Goal: Task Accomplishment & Management: Manage account settings

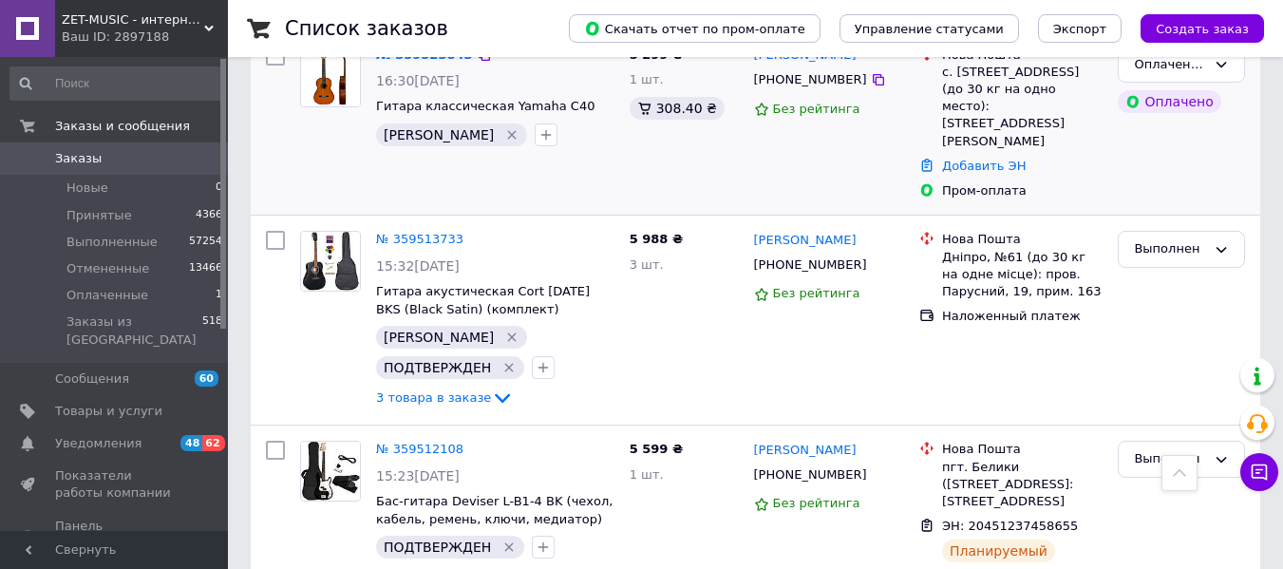
scroll to position [190, 0]
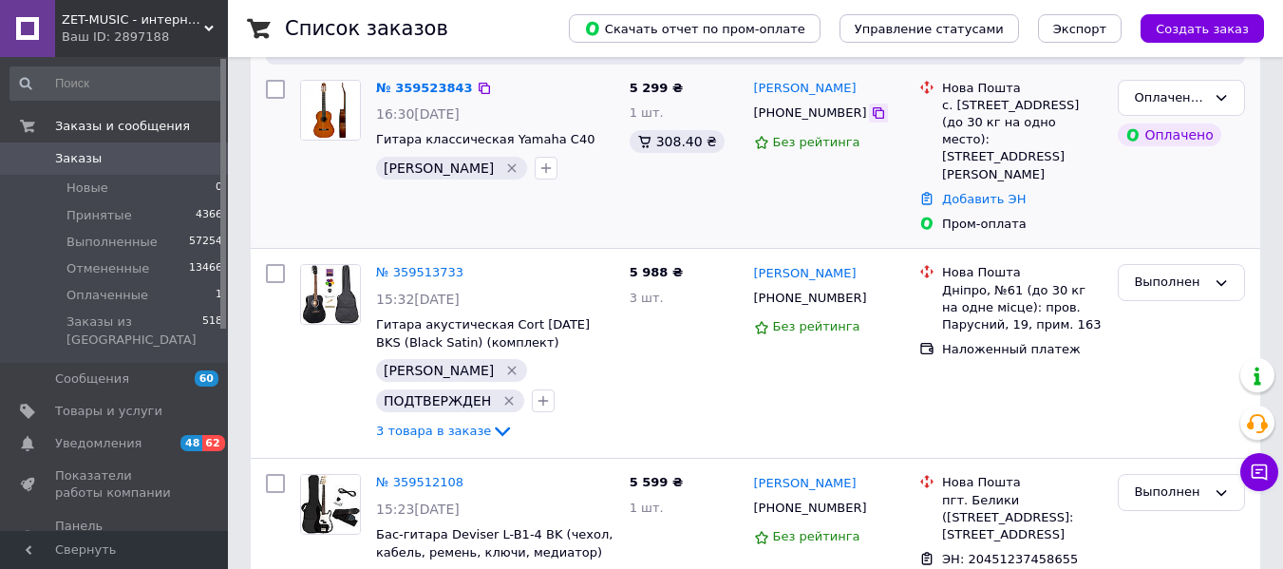
click at [873, 112] on icon at bounding box center [878, 112] width 11 height 11
click at [531, 171] on div at bounding box center [546, 168] width 30 height 30
click at [535, 169] on button "button" at bounding box center [546, 168] width 23 height 23
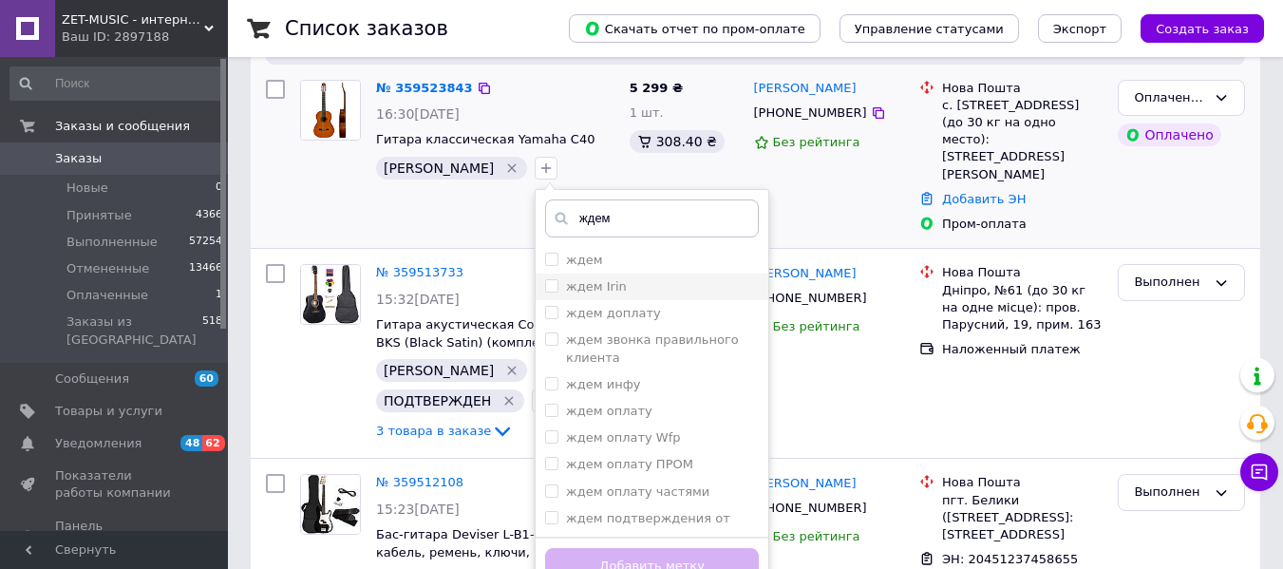
type input "ждем"
click at [599, 295] on div "ждем Irin" at bounding box center [652, 286] width 214 height 17
checkbox input "false"
click at [610, 322] on div "ждем доплату" at bounding box center [652, 313] width 214 height 17
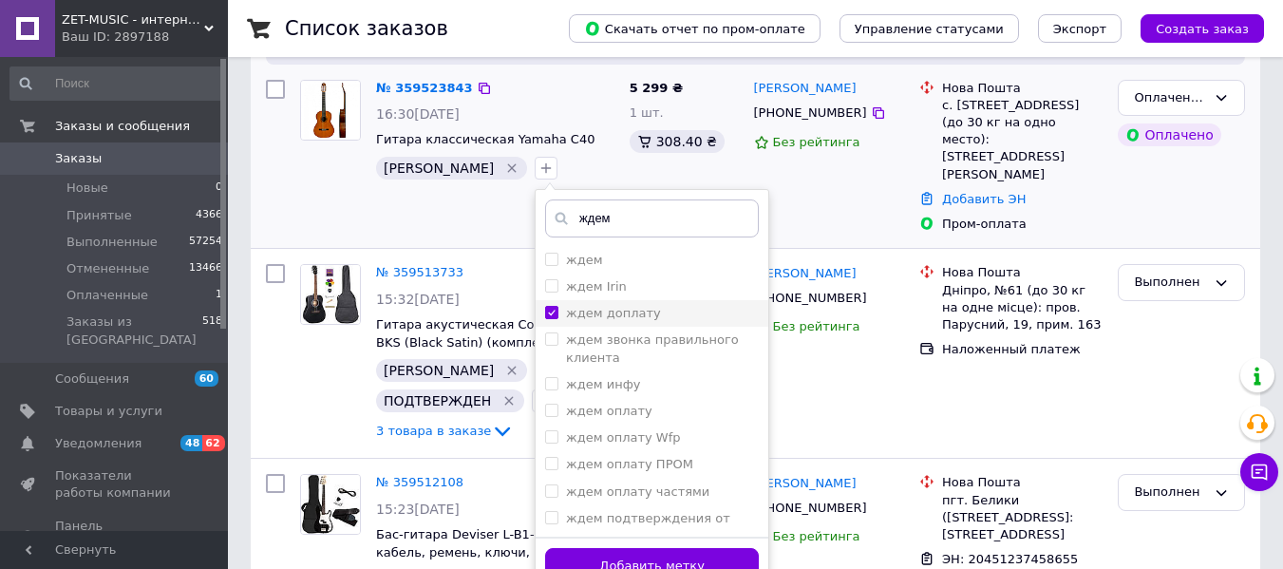
checkbox input "true"
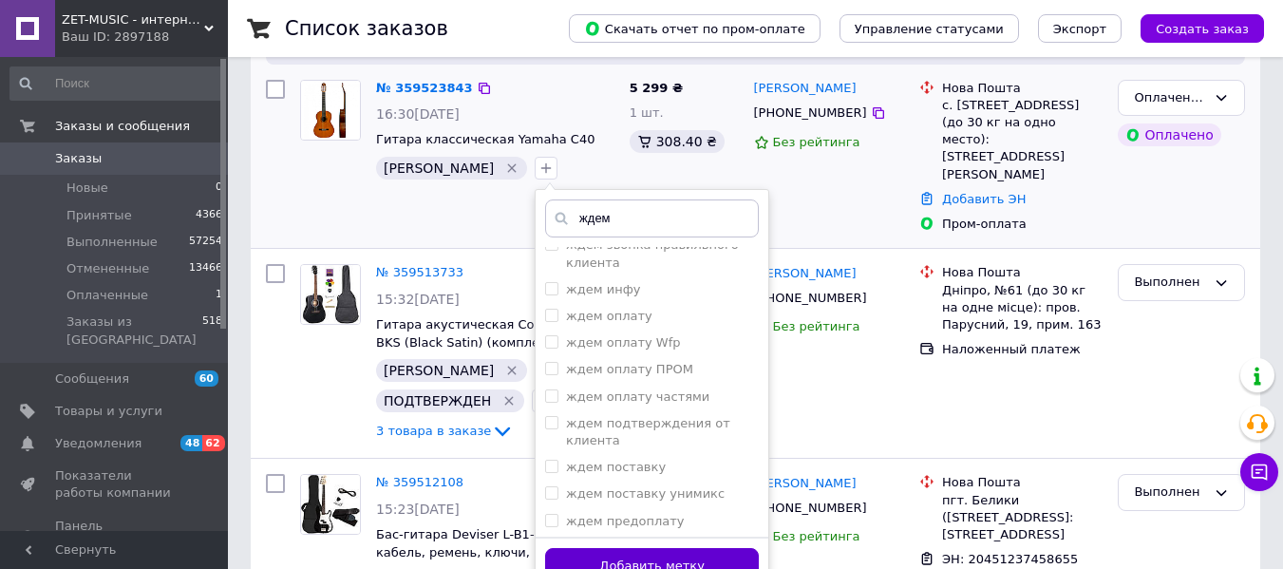
click at [614, 554] on button "Добавить метку" at bounding box center [652, 566] width 214 height 37
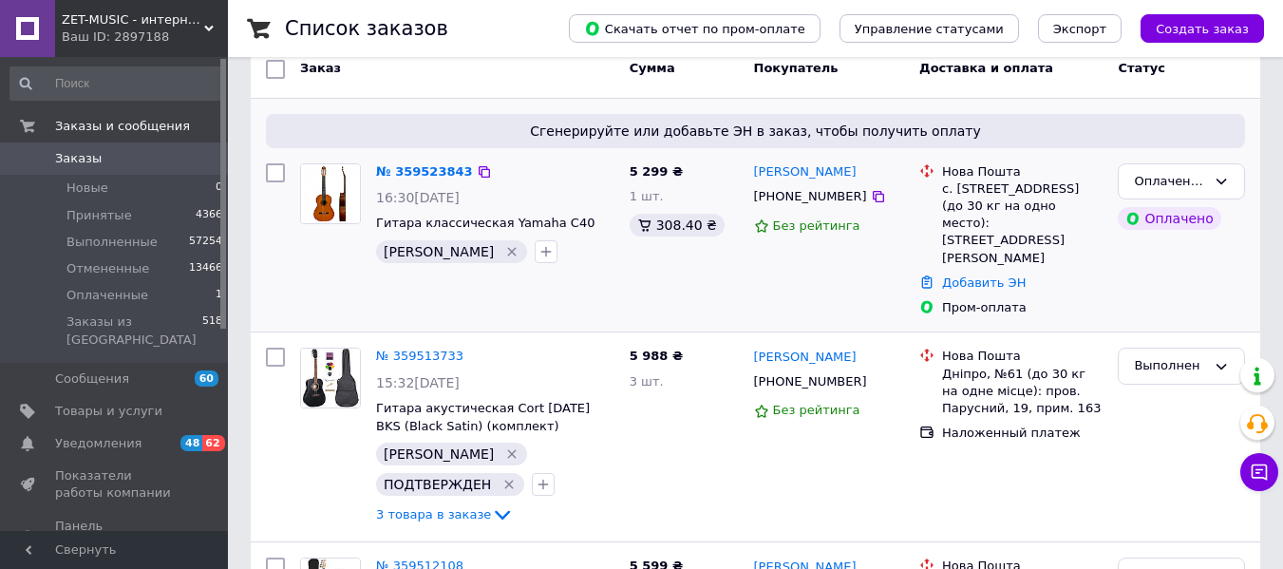
scroll to position [0, 0]
